Goal: Use online tool/utility: Use a website feature to perform a specific function

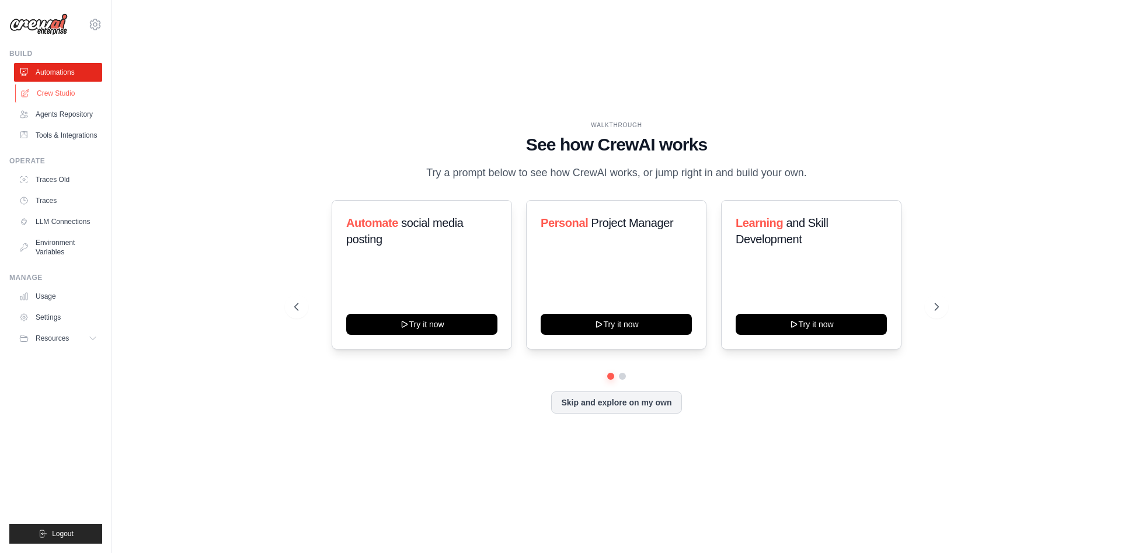
click at [65, 96] on link "Crew Studio" at bounding box center [59, 93] width 88 height 19
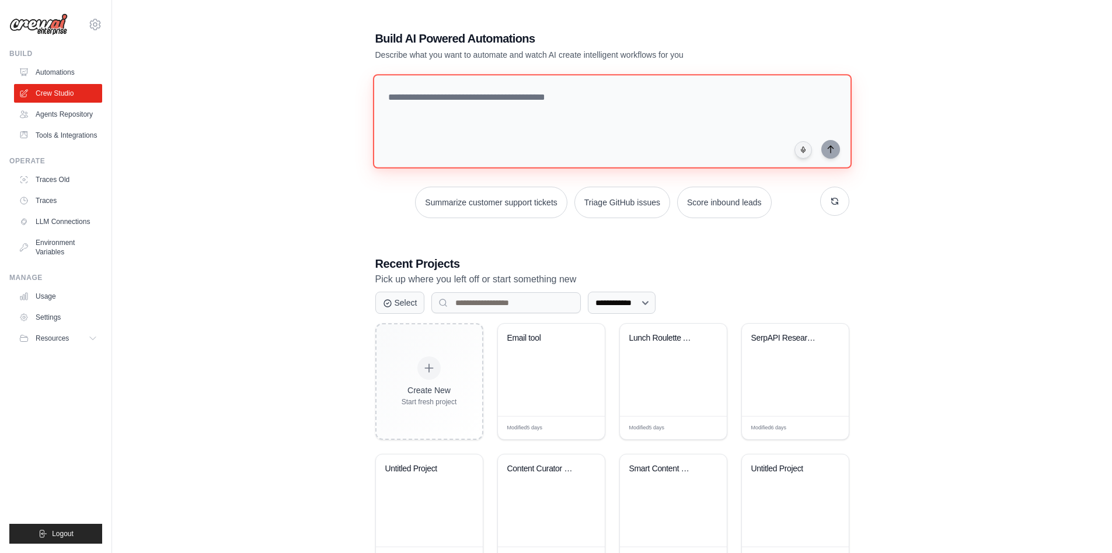
click at [434, 92] on textarea at bounding box center [611, 121] width 479 height 95
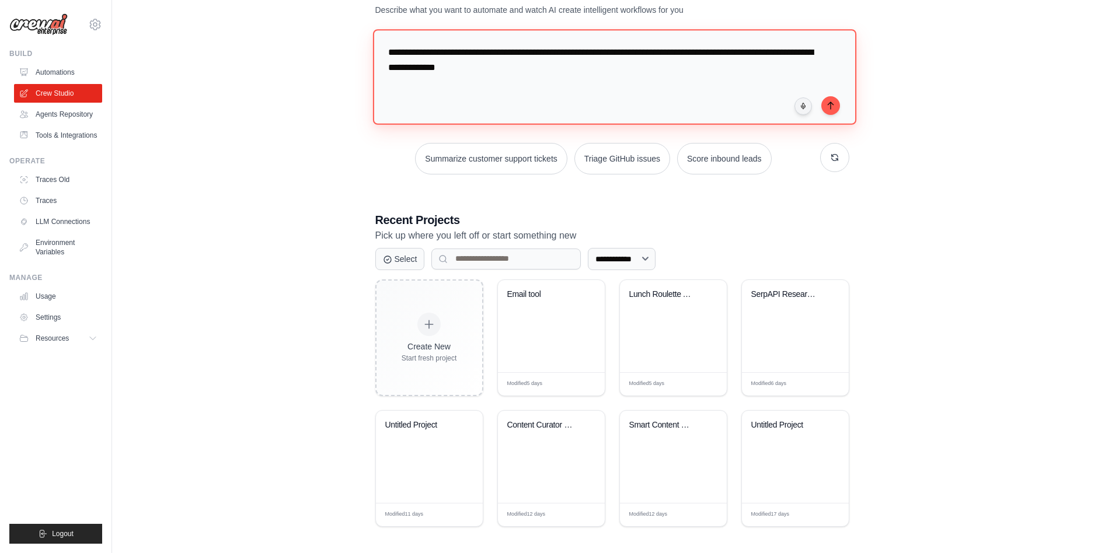
scroll to position [48, 0]
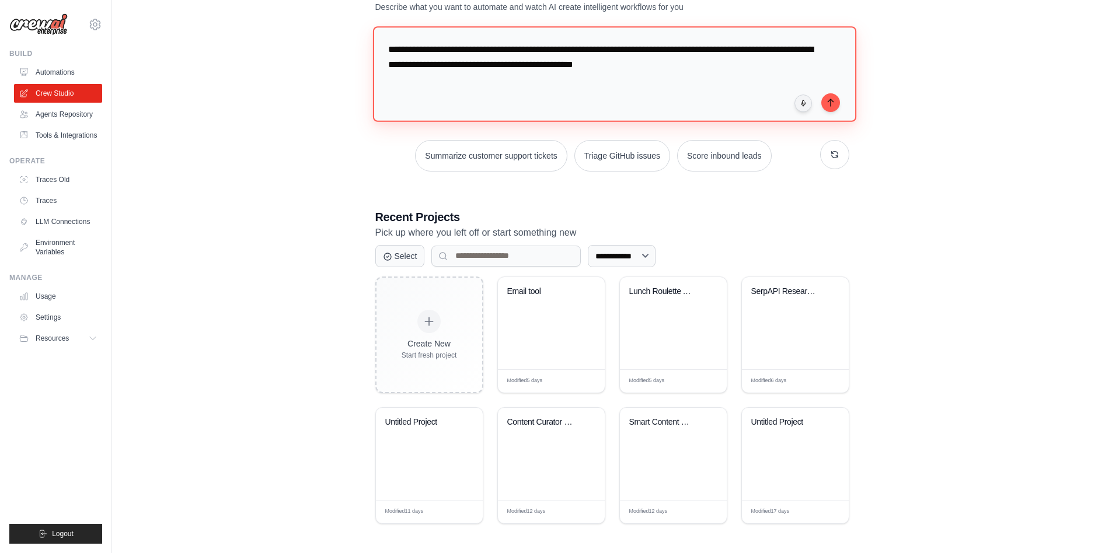
click at [608, 65] on textarea "**********" at bounding box center [613, 73] width 483 height 95
type textarea "**********"
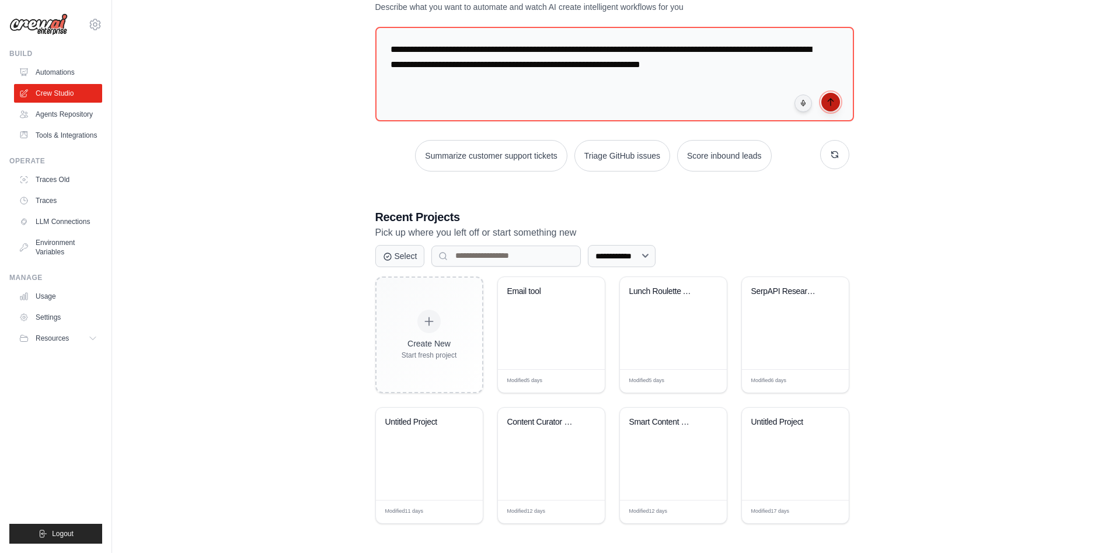
click at [830, 100] on icon "submit" at bounding box center [830, 102] width 5 height 7
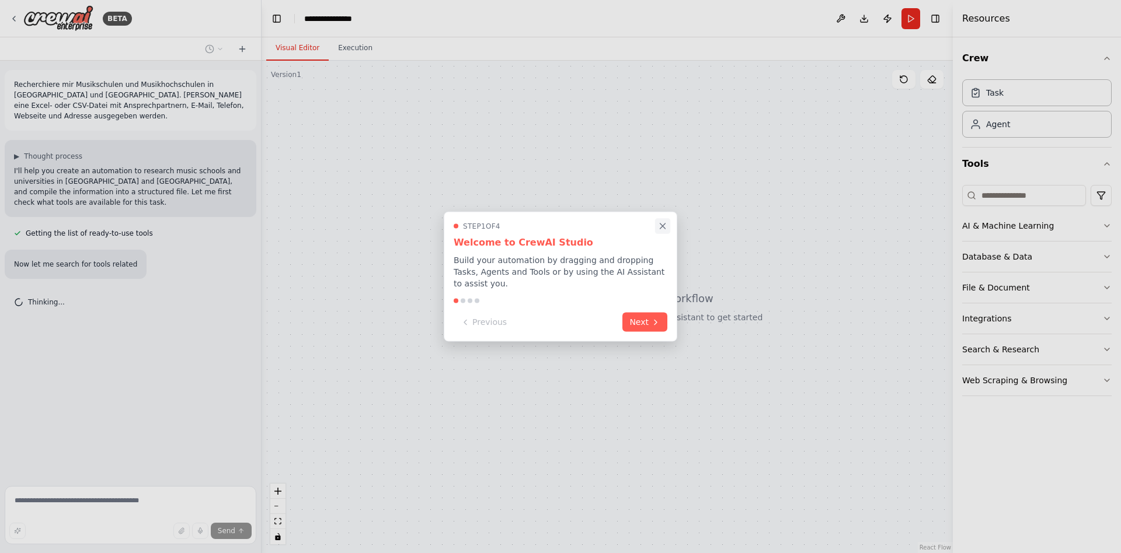
click at [660, 224] on icon "Close walkthrough" at bounding box center [662, 226] width 5 height 5
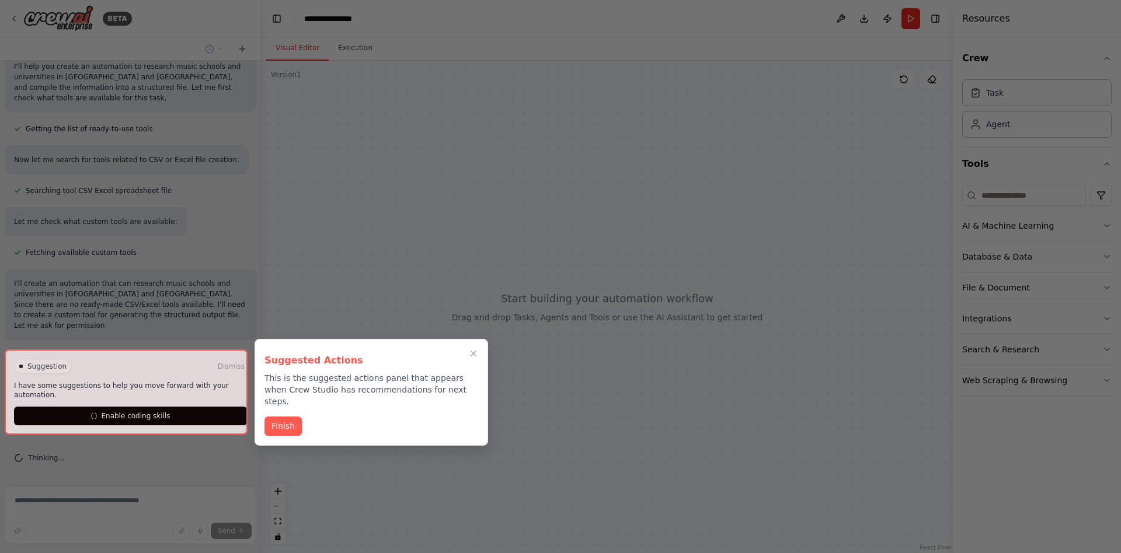
scroll to position [115, 0]
click at [287, 423] on button "Finish" at bounding box center [282, 425] width 37 height 19
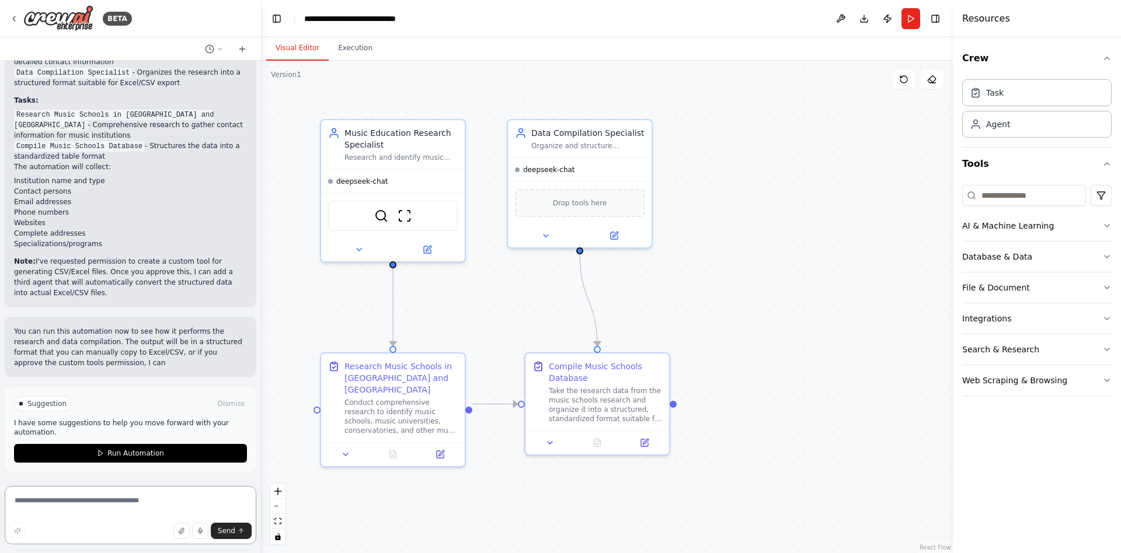
scroll to position [978, 0]
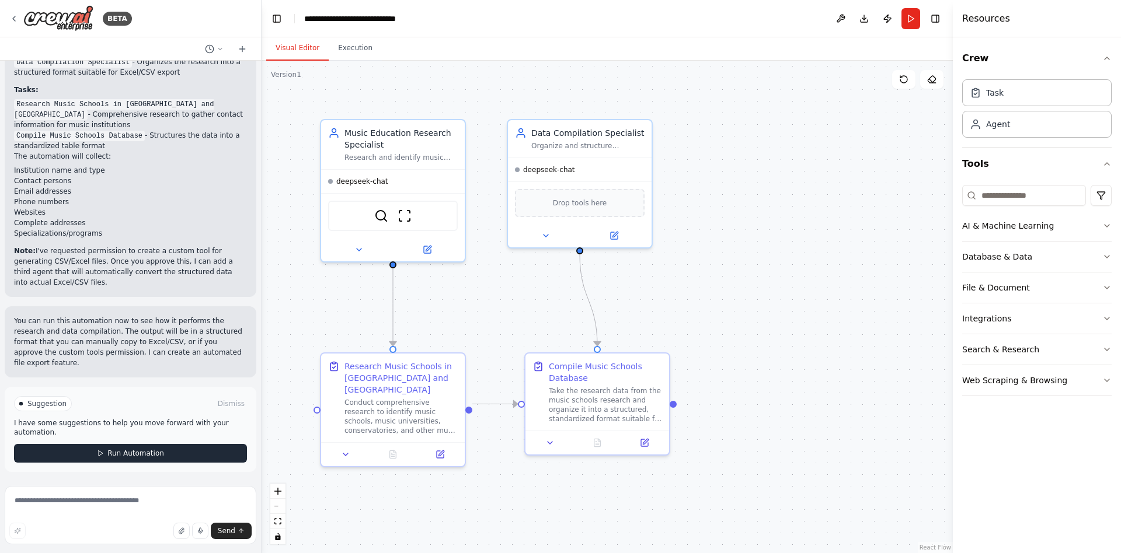
click at [131, 455] on span "Run Automation" at bounding box center [135, 453] width 57 height 9
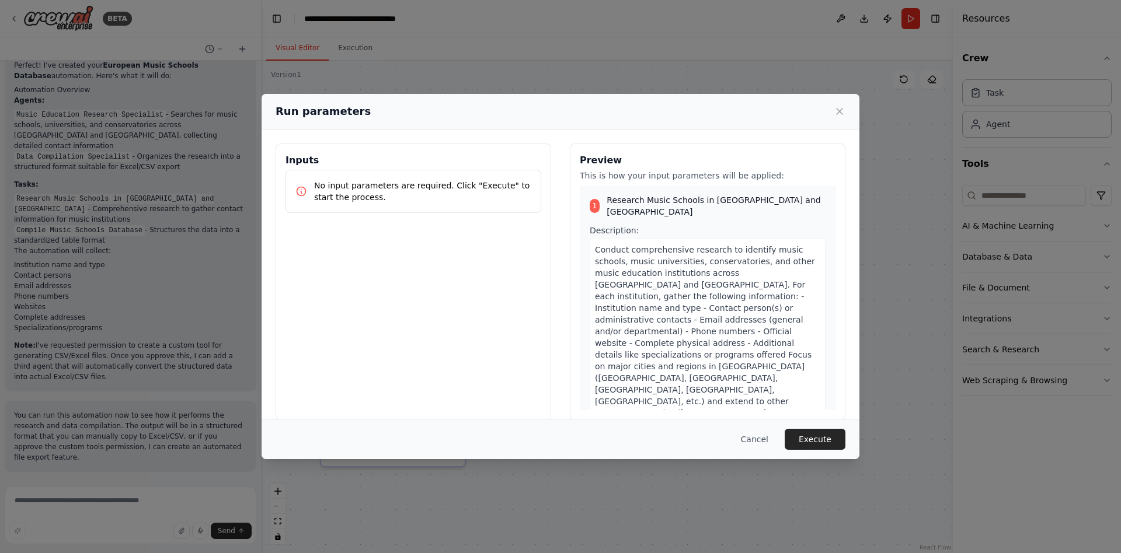
scroll to position [0, 0]
click at [800, 445] on button "Execute" at bounding box center [814, 439] width 61 height 21
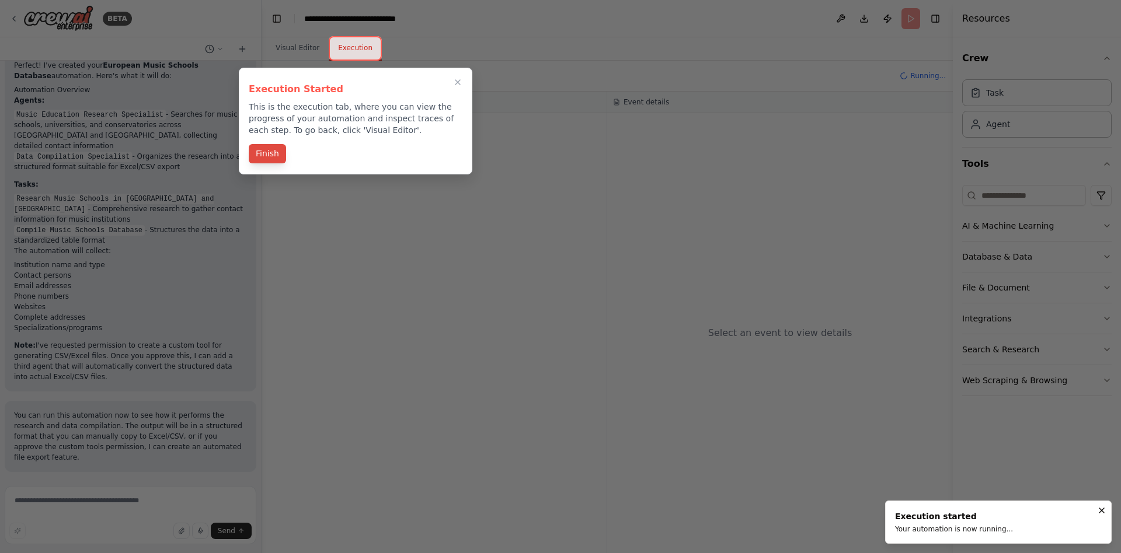
click at [271, 155] on button "Finish" at bounding box center [267, 153] width 37 height 19
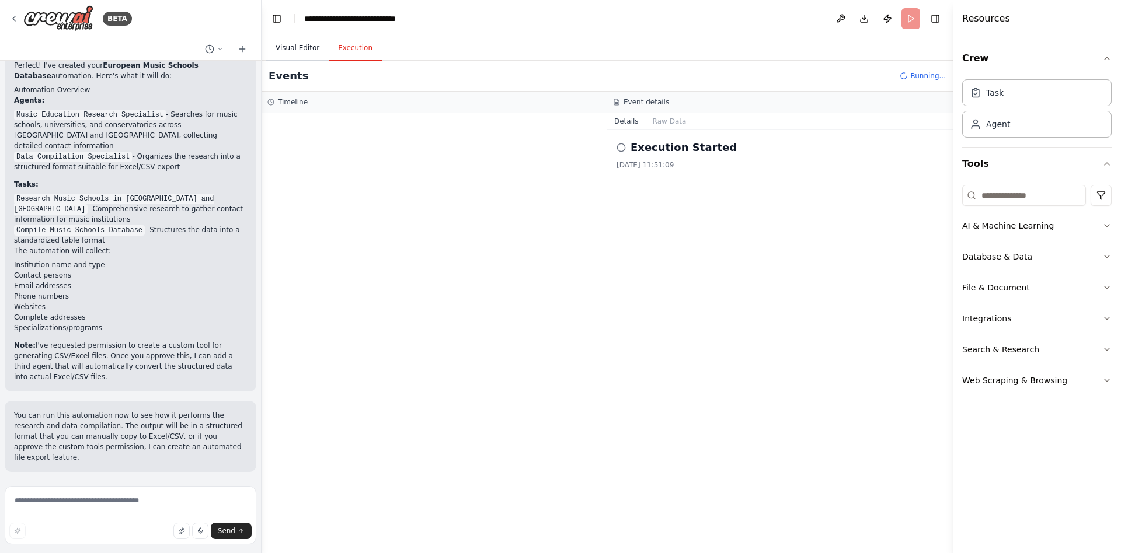
click at [304, 49] on button "Visual Editor" at bounding box center [297, 48] width 62 height 25
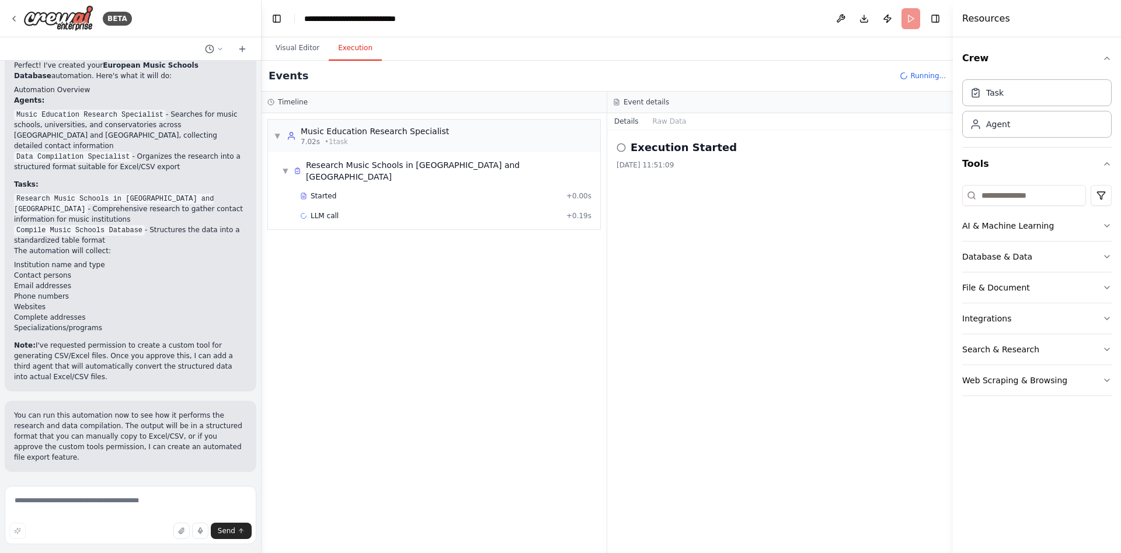
click at [365, 47] on button "Execution" at bounding box center [355, 48] width 53 height 25
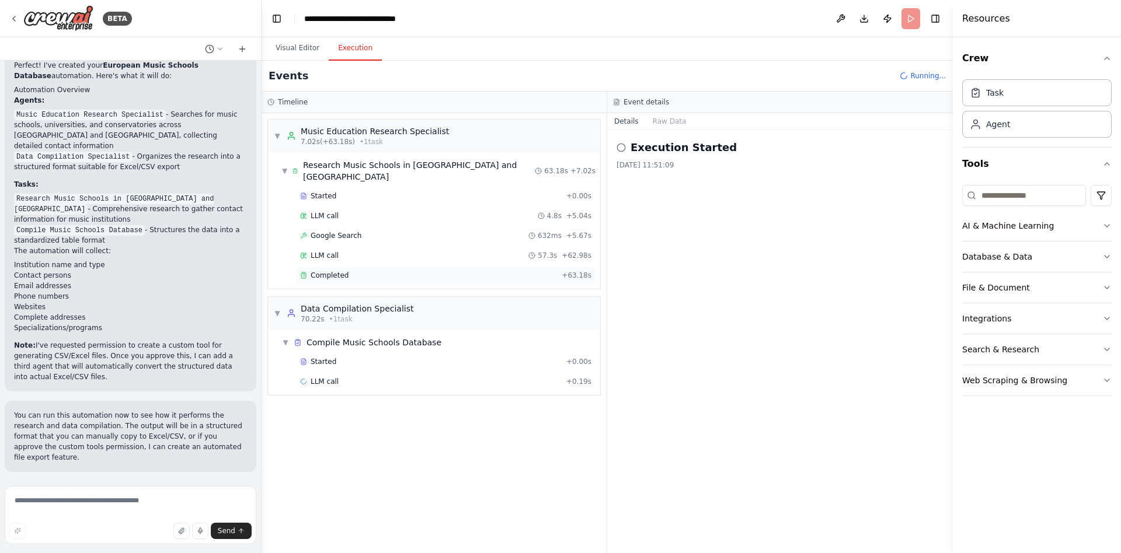
click at [346, 271] on span "Completed" at bounding box center [330, 275] width 38 height 9
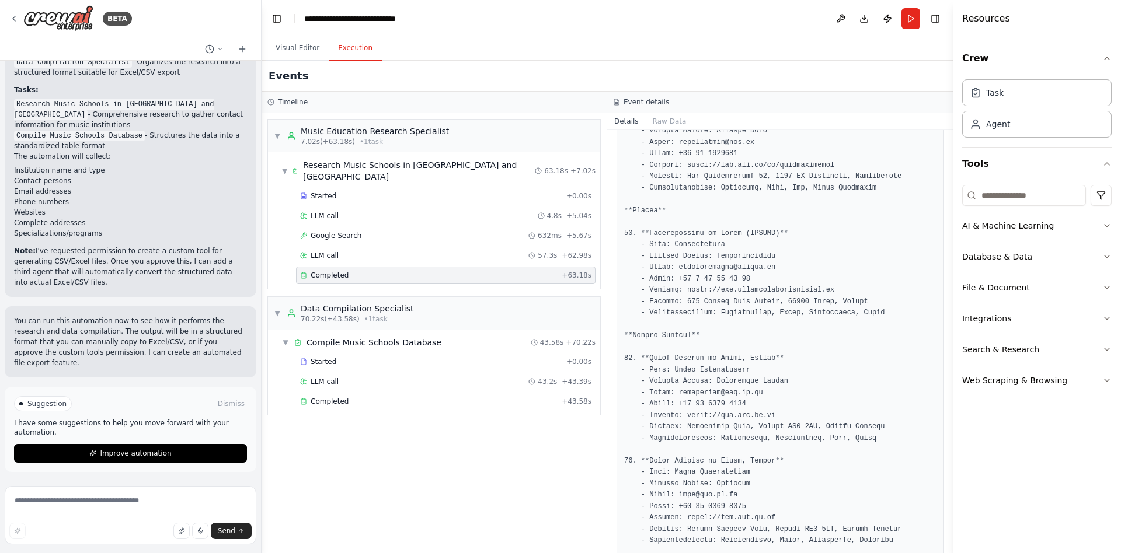
scroll to position [1461, 0]
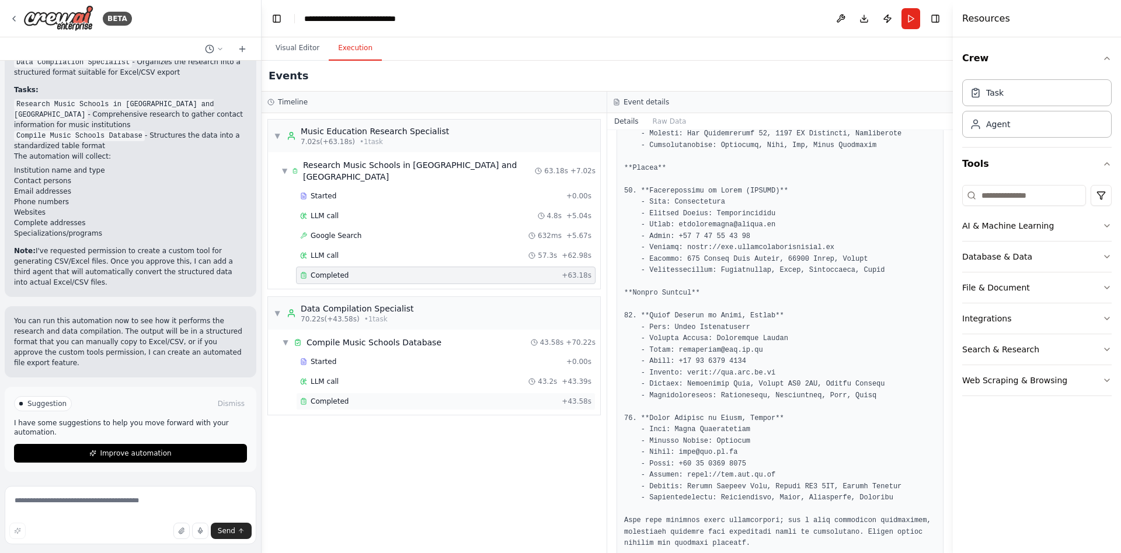
click at [348, 397] on span "Completed" at bounding box center [330, 401] width 38 height 9
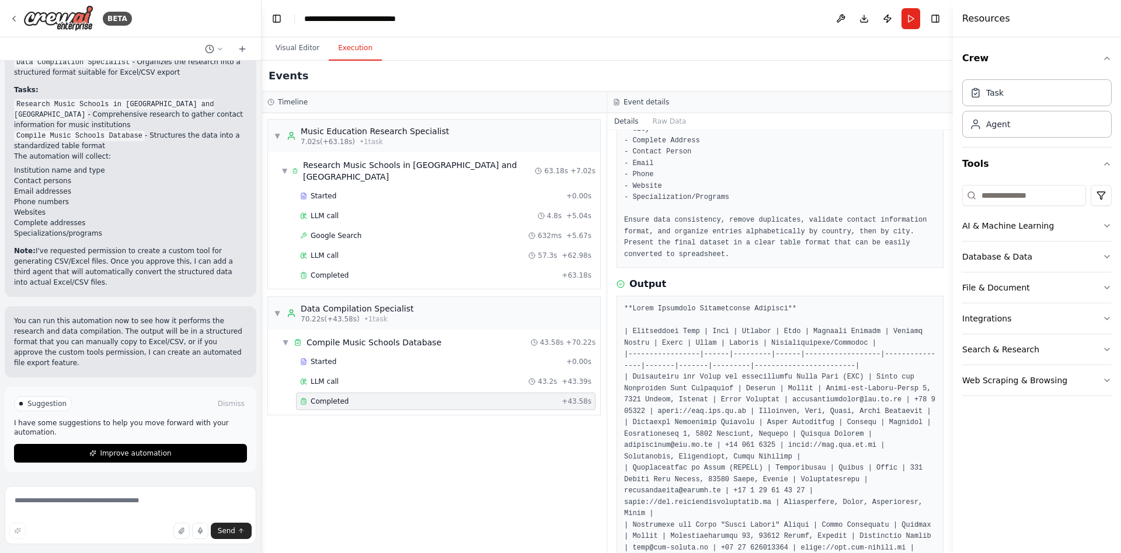
scroll to position [149, 0]
click at [12, 16] on icon at bounding box center [13, 18] width 9 height 9
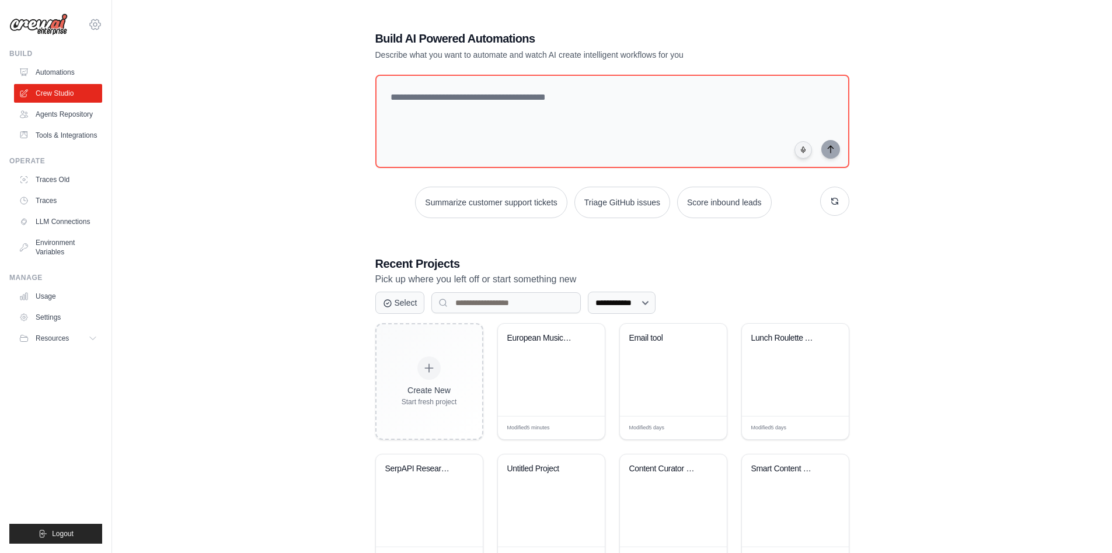
click at [102, 25] on icon at bounding box center [95, 25] width 14 height 14
click at [114, 71] on span "Settings" at bounding box center [146, 73] width 92 height 12
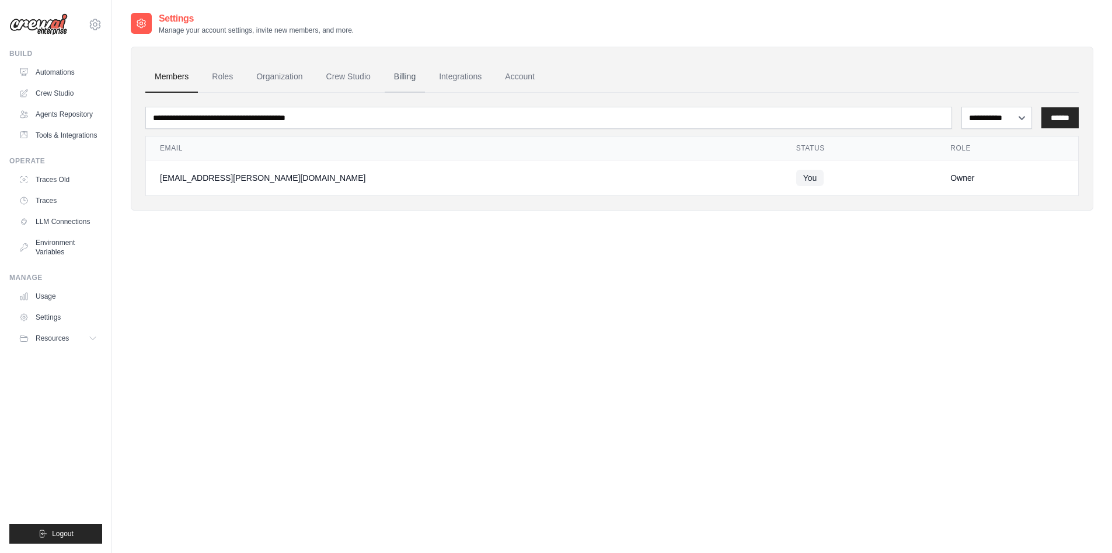
click at [403, 77] on link "Billing" at bounding box center [405, 77] width 40 height 32
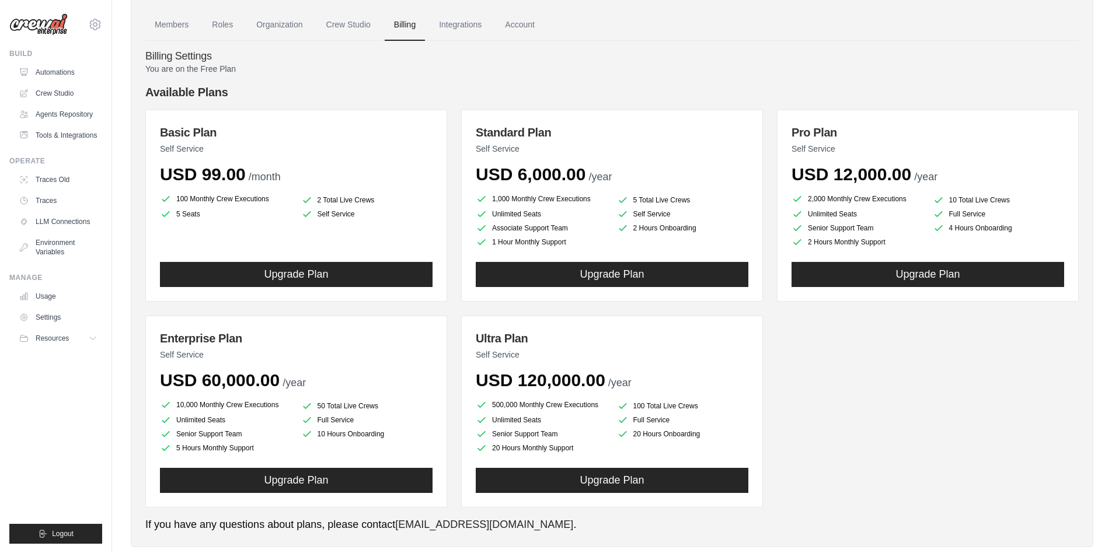
scroll to position [53, 0]
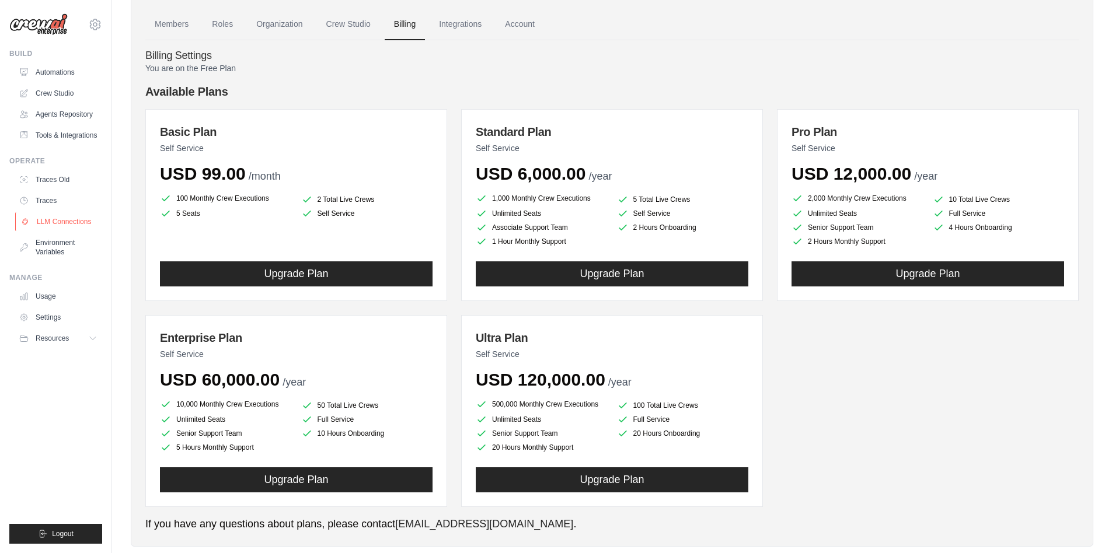
click at [59, 225] on link "LLM Connections" at bounding box center [59, 221] width 88 height 19
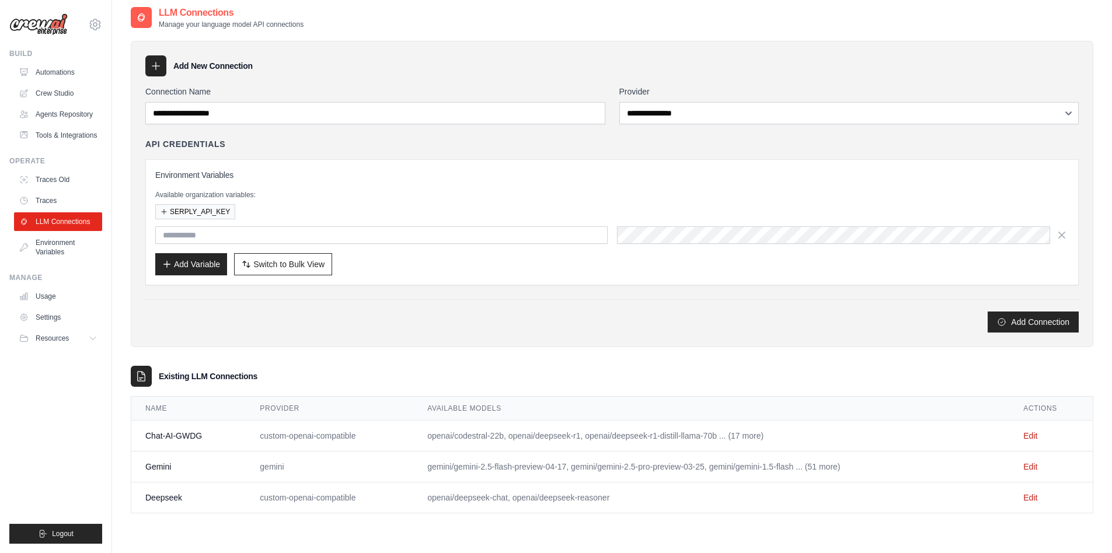
scroll to position [23, 0]
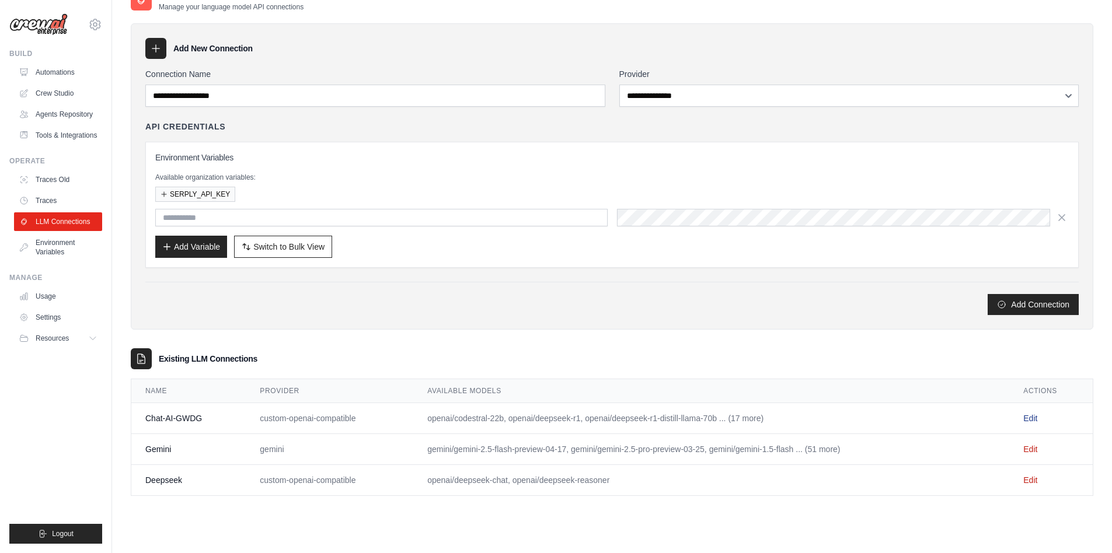
click at [1027, 416] on link "Edit" at bounding box center [1030, 418] width 14 height 9
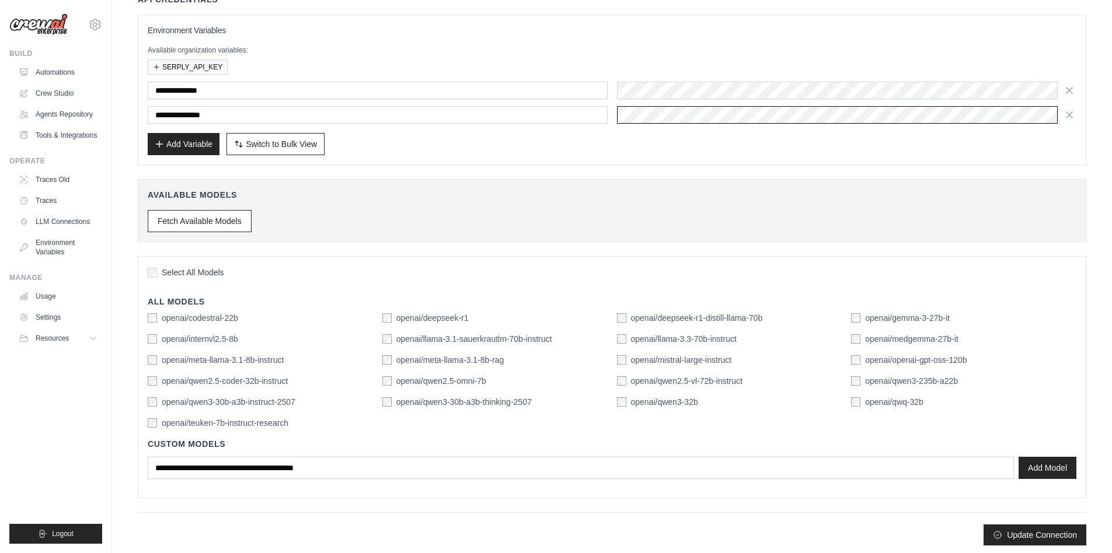
scroll to position [114, 0]
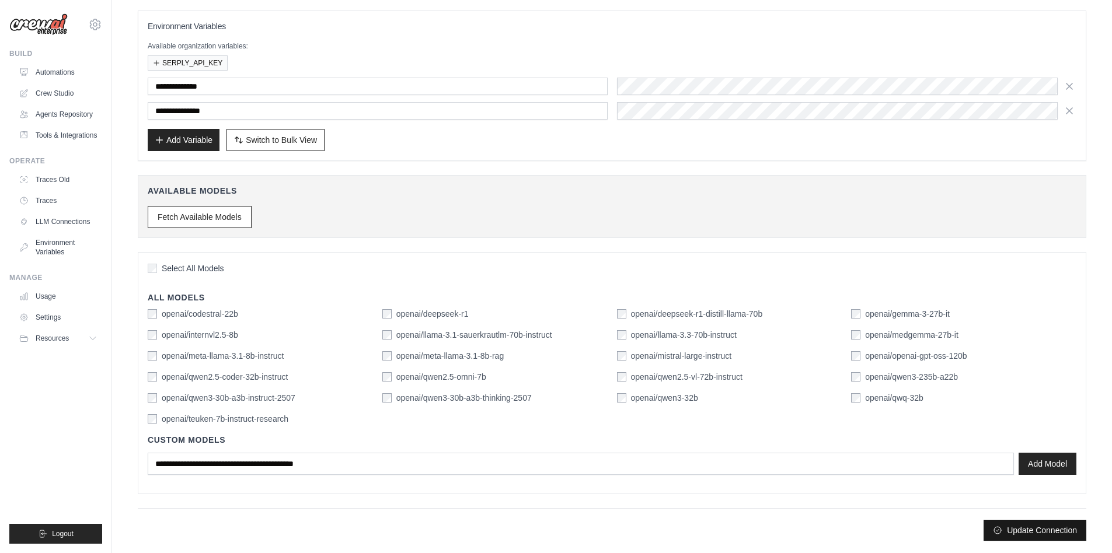
click at [1042, 532] on button "Update Connection" at bounding box center [1035, 530] width 103 height 21
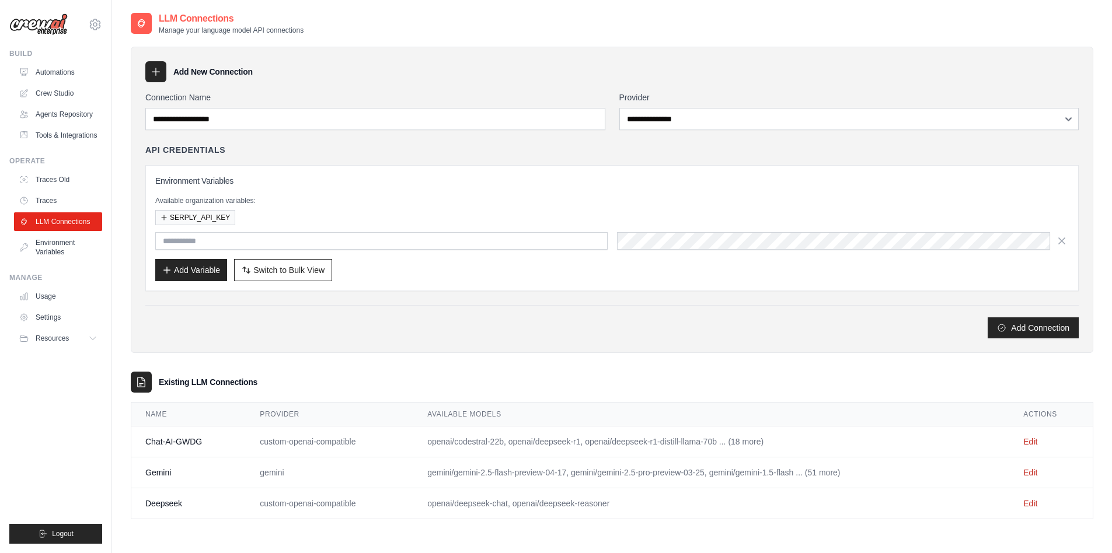
scroll to position [23, 0]
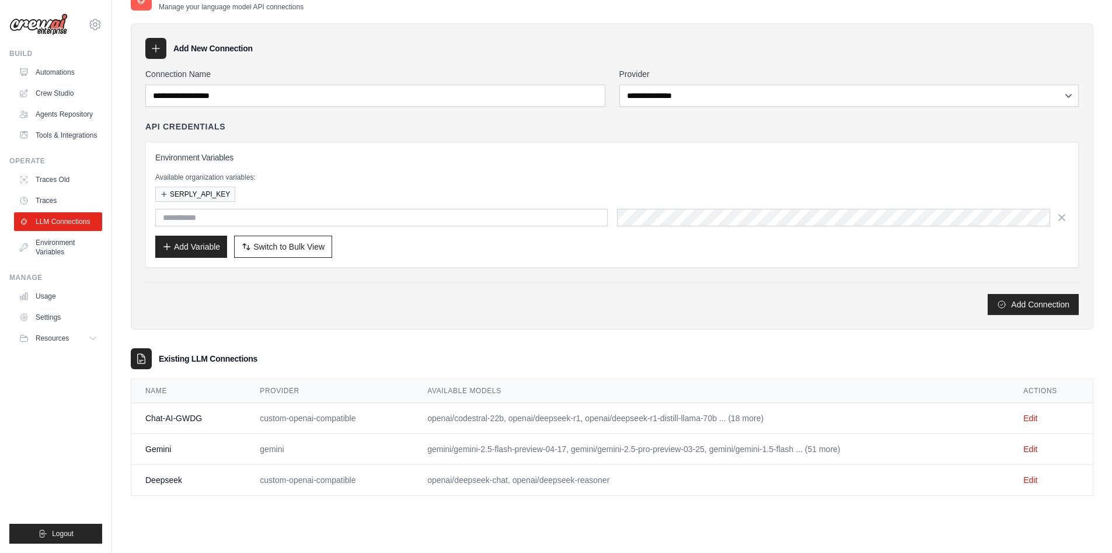
click at [517, 259] on div "Environment Variables Available organization variables: SERPLY_API_KEY Add Vari…" at bounding box center [611, 205] width 933 height 126
click at [1033, 451] on link "Edit" at bounding box center [1030, 449] width 14 height 9
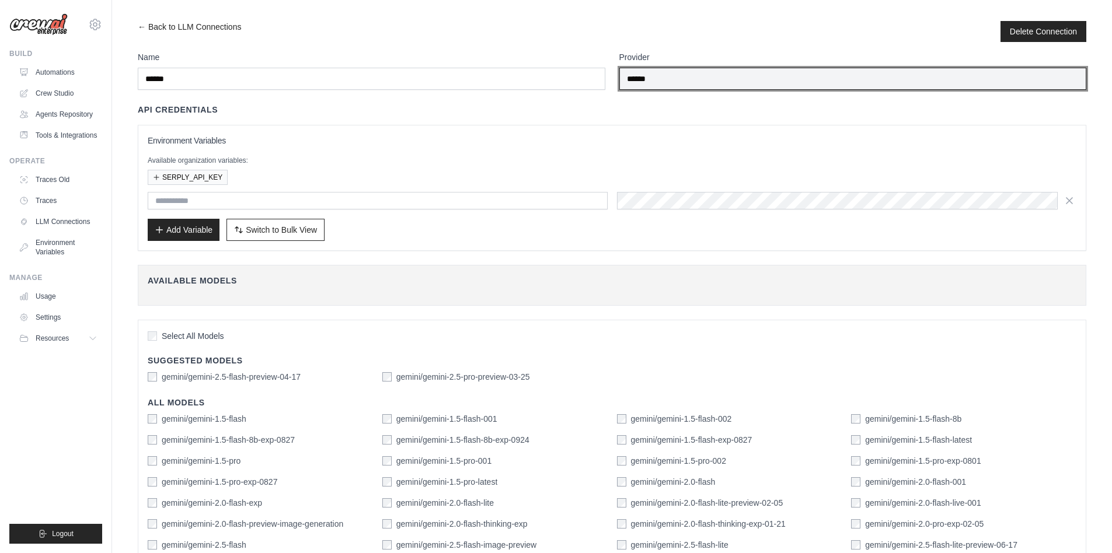
click at [770, 83] on input "******" at bounding box center [853, 79] width 468 height 22
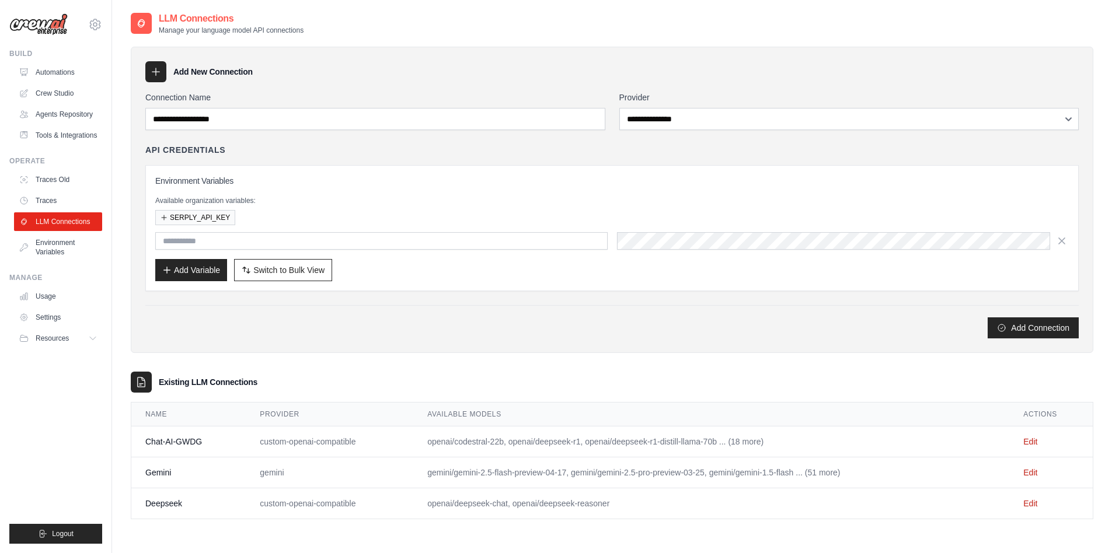
scroll to position [23, 0]
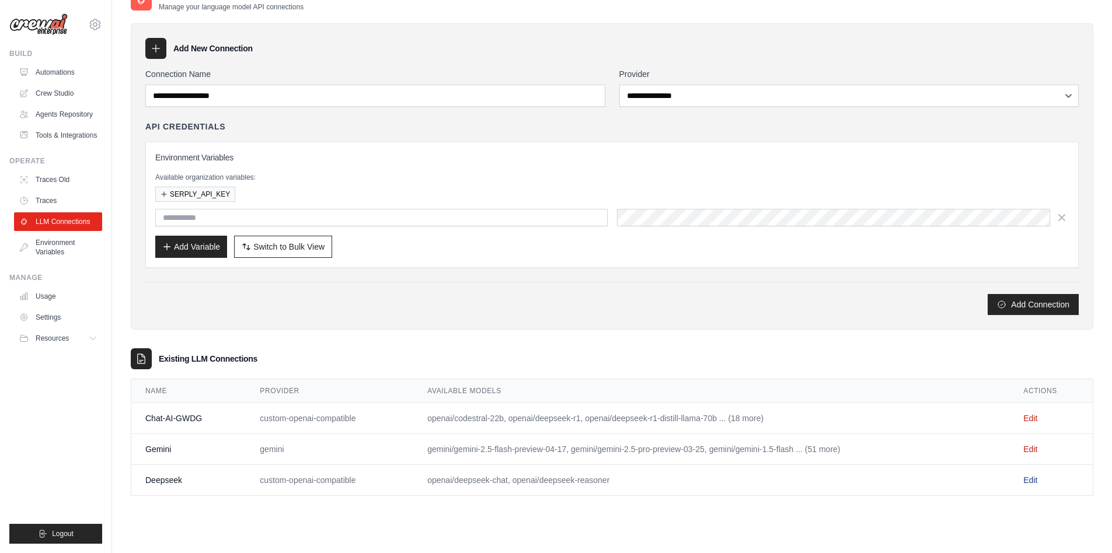
click at [1033, 480] on link "Edit" at bounding box center [1030, 480] width 14 height 9
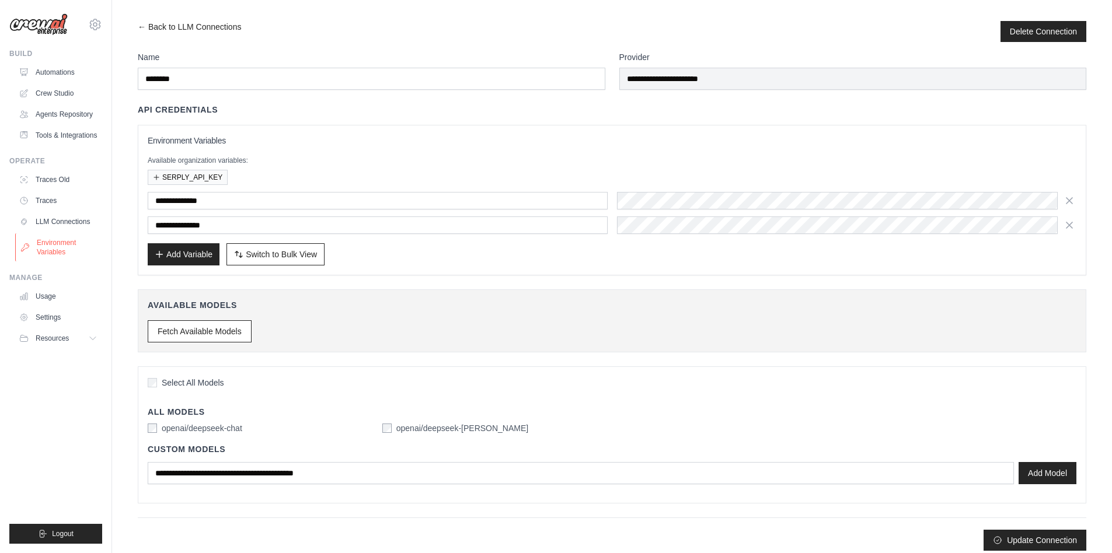
click at [60, 250] on link "Environment Variables" at bounding box center [59, 247] width 88 height 28
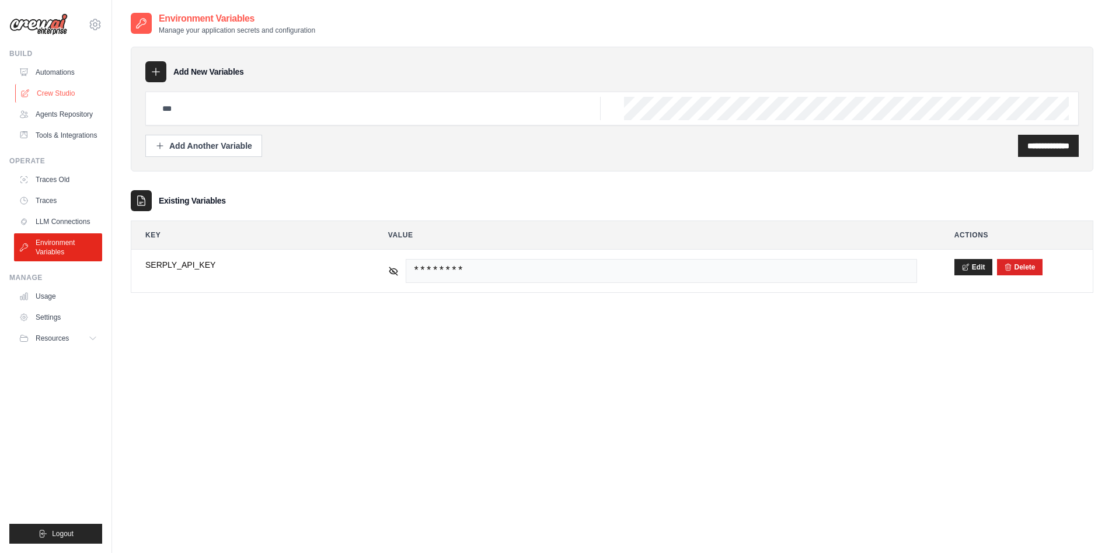
click at [61, 92] on link "Crew Studio" at bounding box center [59, 93] width 88 height 19
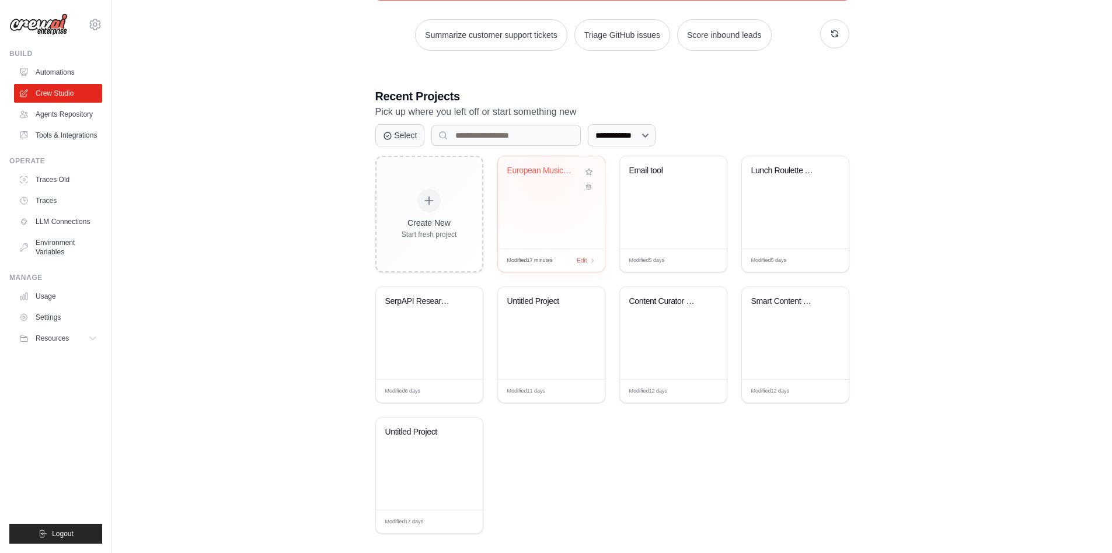
scroll to position [179, 0]
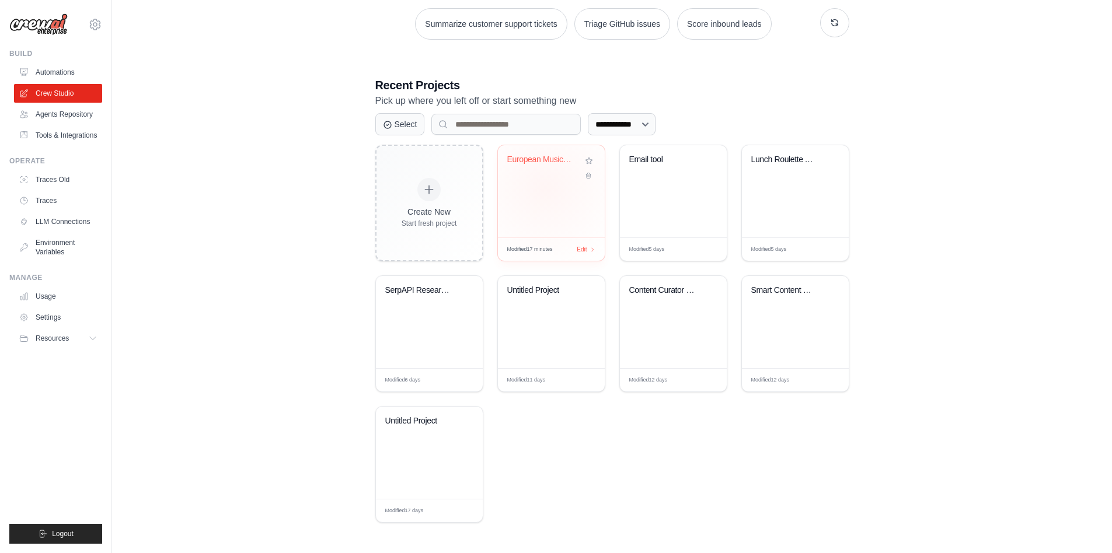
click at [545, 189] on div "European Music Schools Database" at bounding box center [551, 191] width 107 height 92
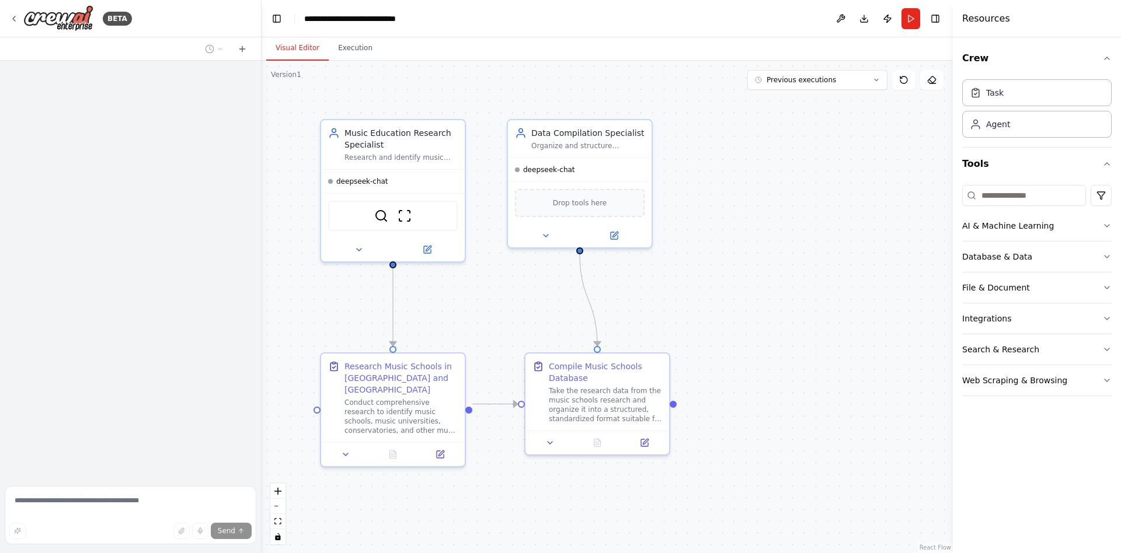
scroll to position [883, 0]
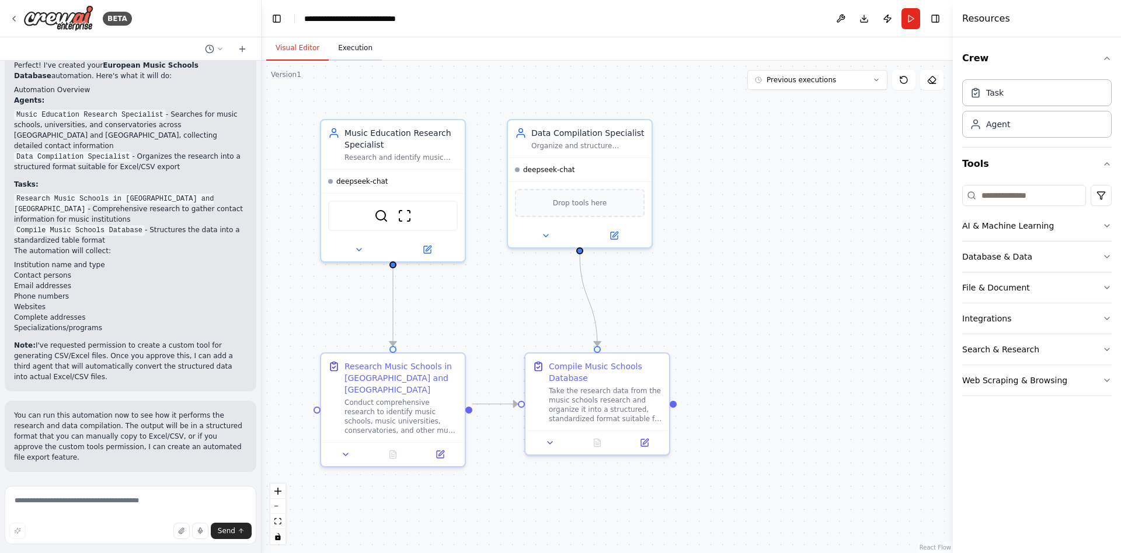
click at [355, 57] on button "Execution" at bounding box center [355, 48] width 53 height 25
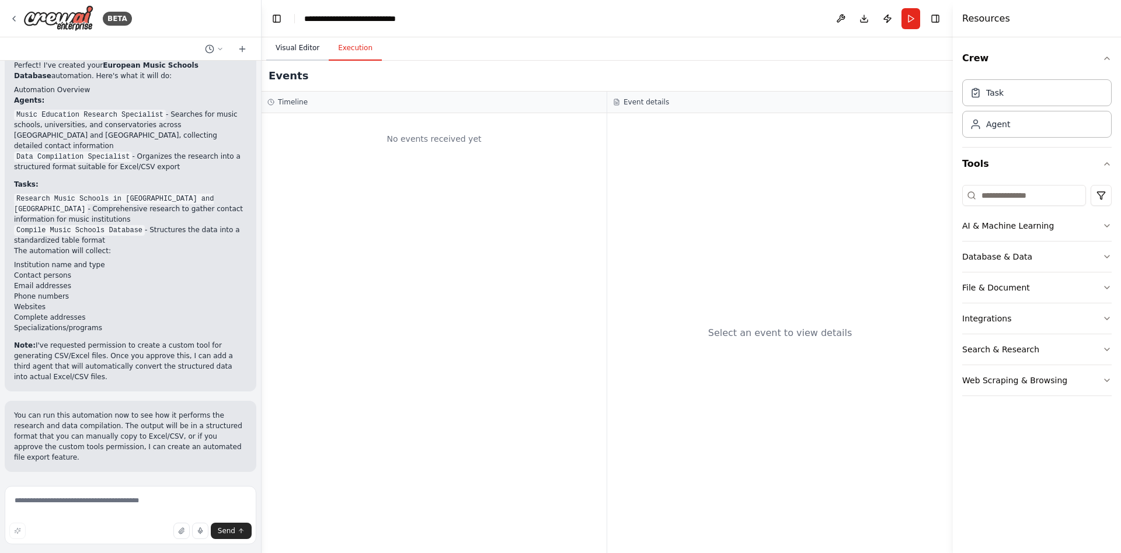
click at [300, 56] on button "Visual Editor" at bounding box center [297, 48] width 62 height 25
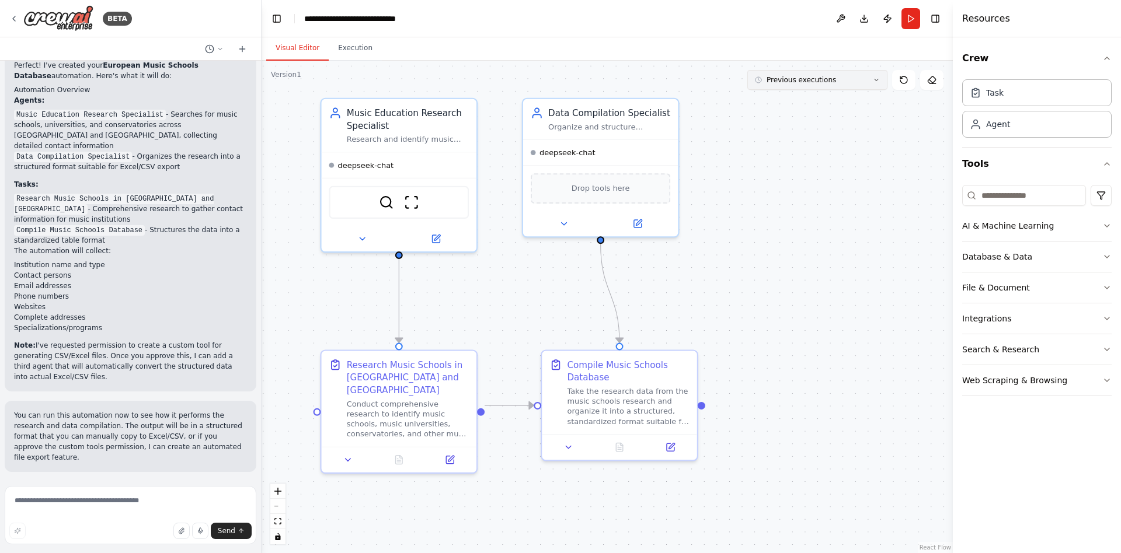
click at [878, 82] on icon at bounding box center [876, 79] width 7 height 7
click at [777, 105] on div "16m ago" at bounding box center [824, 101] width 117 height 9
click at [368, 46] on button "Execution" at bounding box center [355, 48] width 53 height 25
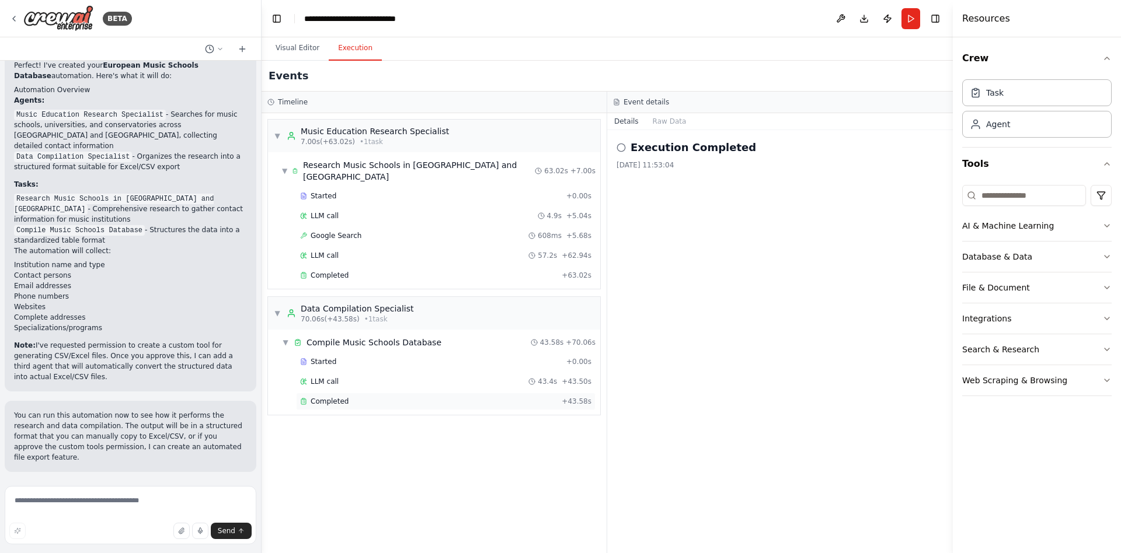
click at [333, 397] on span "Completed" at bounding box center [330, 401] width 38 height 9
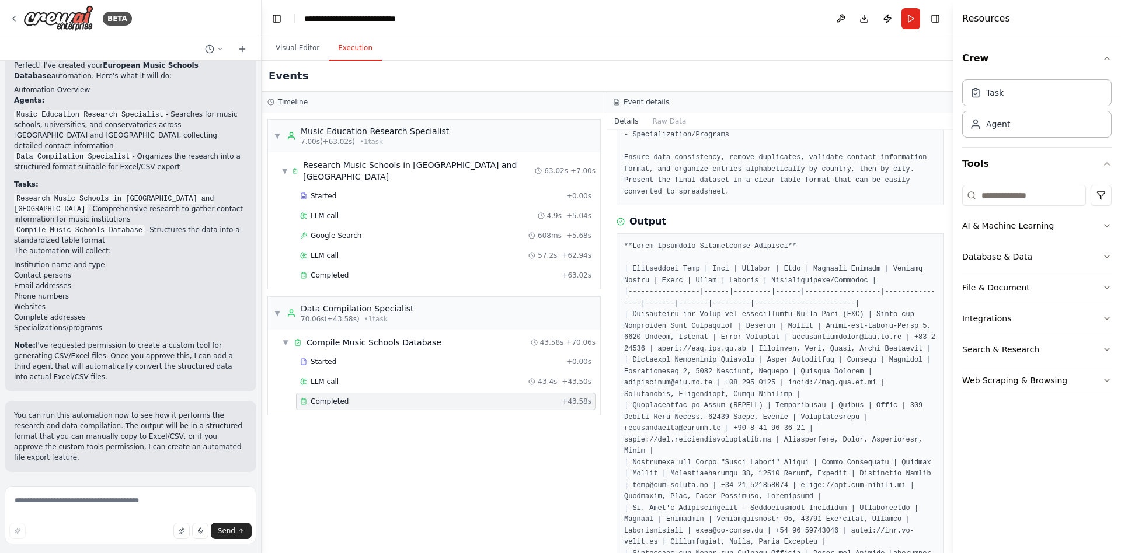
scroll to position [219, 0]
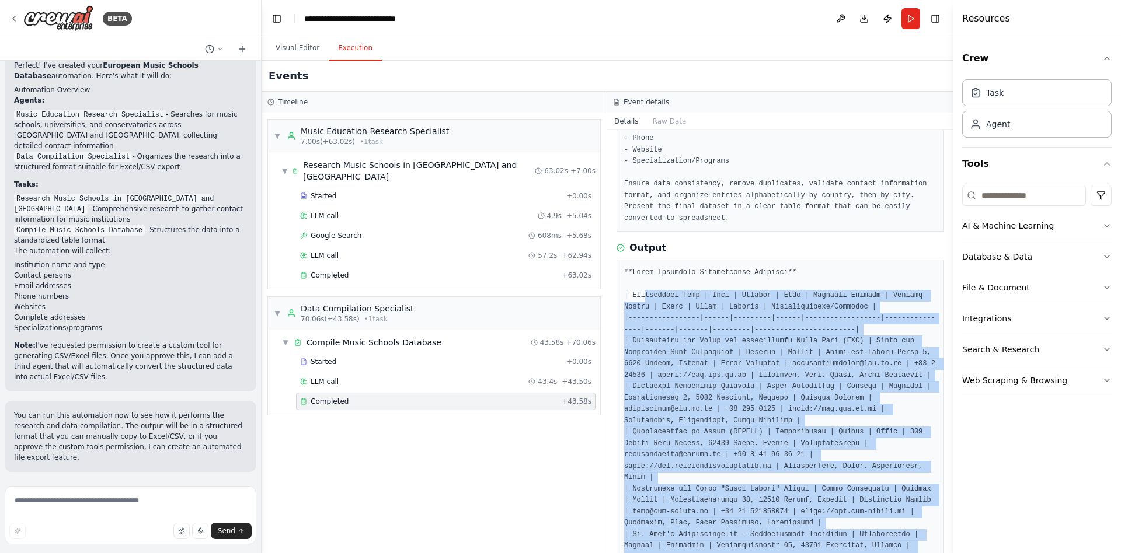
scroll to position [193, 0]
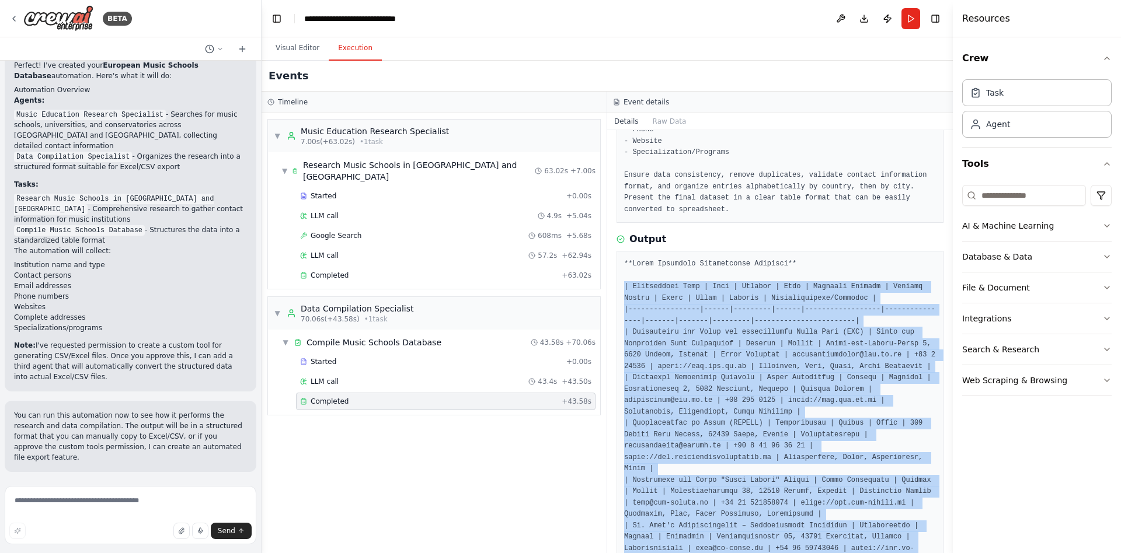
drag, startPoint x: 812, startPoint y: 348, endPoint x: 620, endPoint y: 290, distance: 200.0
copy pre "| Institution Name | Type | Country | City | Complete Address | Contact Person …"
